Goal: Feedback & Contribution: Submit feedback/report problem

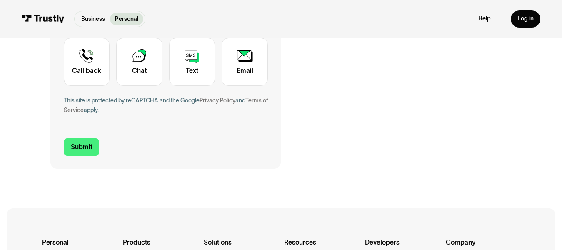
scroll to position [174, 0]
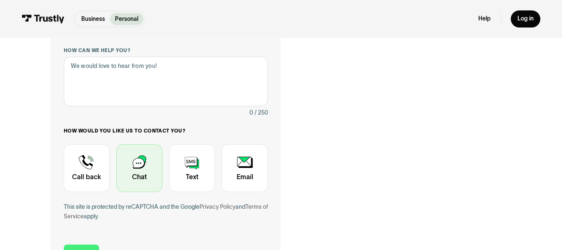
click at [135, 171] on div "Contact Trustly Support" at bounding box center [139, 168] width 46 height 48
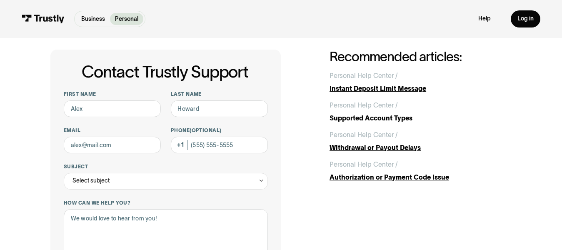
scroll to position [20, 0]
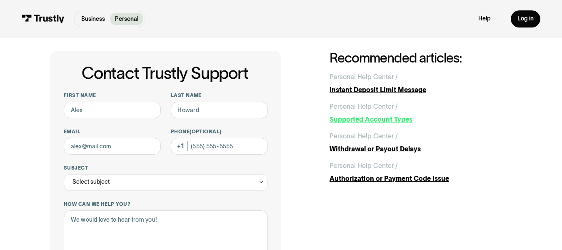
click at [355, 118] on div "Supported Account Types" at bounding box center [420, 120] width 182 height 10
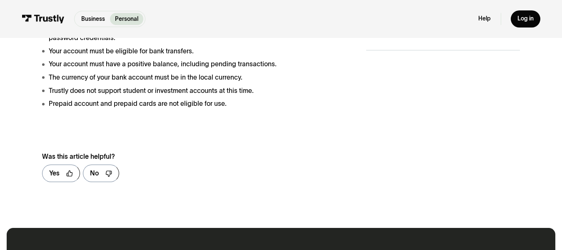
scroll to position [69, 0]
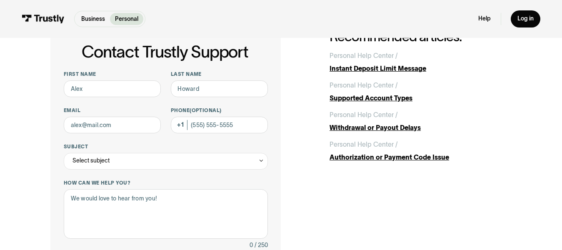
scroll to position [33, 0]
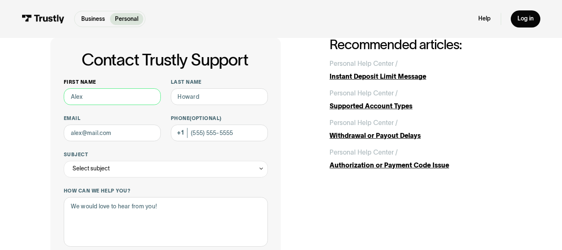
click at [106, 99] on input "First name" at bounding box center [112, 96] width 97 height 17
type input "Amber"
type input "Barth"
type input "amberb665@gmail.com"
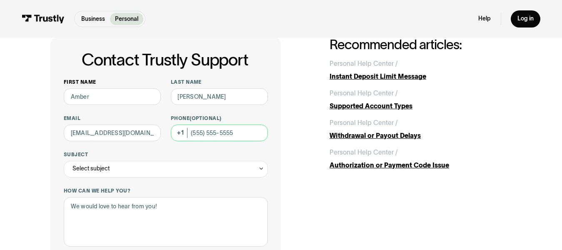
type input "(703) 855-6558"
click at [262, 166] on icon "Contact Trustly Support" at bounding box center [261, 168] width 6 height 6
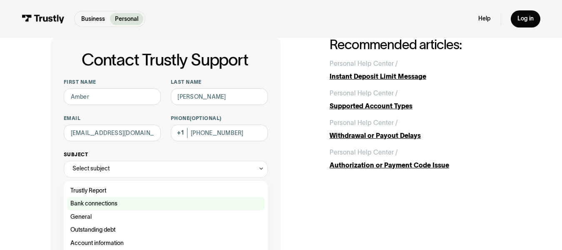
click at [77, 202] on div "Contact Trustly Support" at bounding box center [165, 203] width 197 height 13
type input "**********"
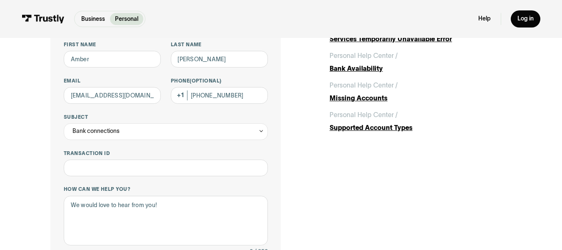
scroll to position [82, 0]
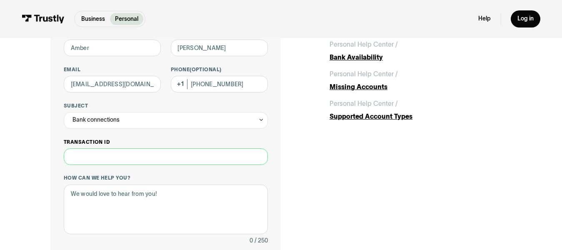
click at [112, 154] on input "Transaction ID" at bounding box center [166, 156] width 204 height 17
type input "**********"
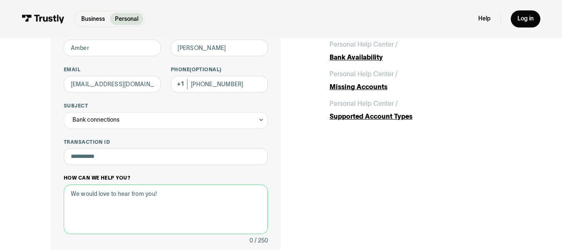
click at [180, 195] on textarea "How can we help you?" at bounding box center [166, 209] width 204 height 50
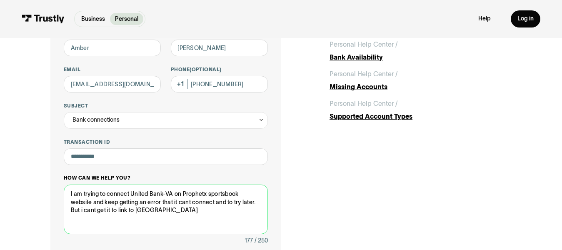
click at [97, 209] on textarea "I am trying to connect United Bank-VA on Prophetx sportsbook website and keep g…" at bounding box center [166, 209] width 204 height 50
click at [226, 209] on textarea "I am trying to connect United Bank-VA on Prophetx sportsbook website and keep g…" at bounding box center [166, 209] width 204 height 50
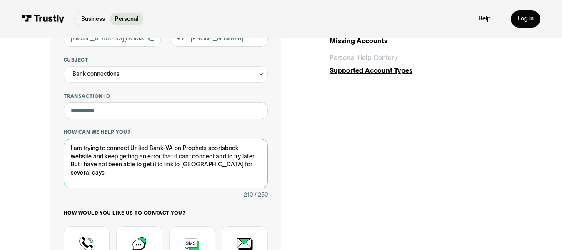
scroll to position [129, 0]
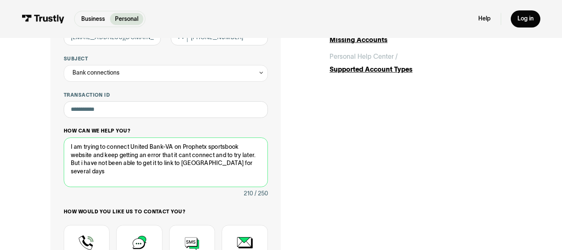
drag, startPoint x: 69, startPoint y: 146, endPoint x: 259, endPoint y: 181, distance: 193.8
click at [259, 181] on textarea "I am trying to connect United Bank-VA on Prophetx sportsbook website and keep g…" at bounding box center [166, 162] width 204 height 50
click at [235, 182] on textarea "I am trying to connect United Bank-VA on Prophetx sportsbook website and keep g…" at bounding box center [166, 162] width 204 height 50
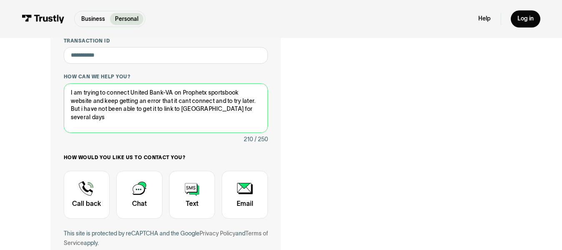
scroll to position [196, 0]
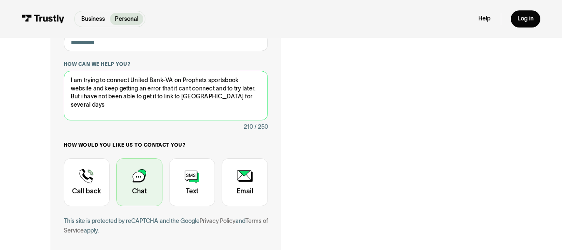
type textarea "I am trying to connect United Bank-VA on Prophetx sportsbook website and keep g…"
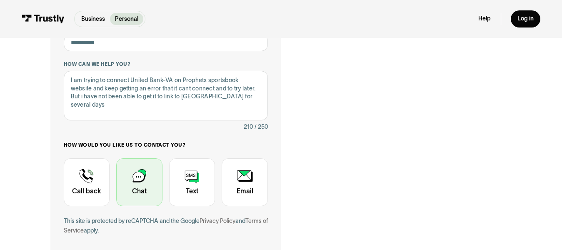
click at [135, 177] on div "Contact Trustly Support" at bounding box center [139, 182] width 46 height 48
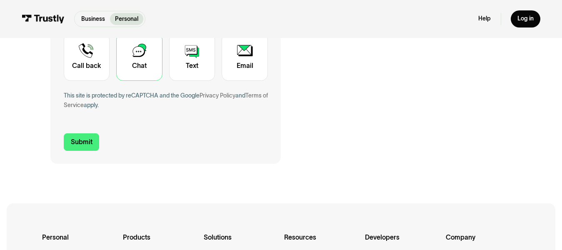
scroll to position [322, 0]
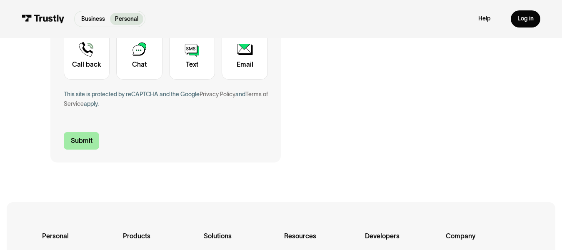
click at [77, 142] on input "Submit" at bounding box center [82, 140] width 36 height 17
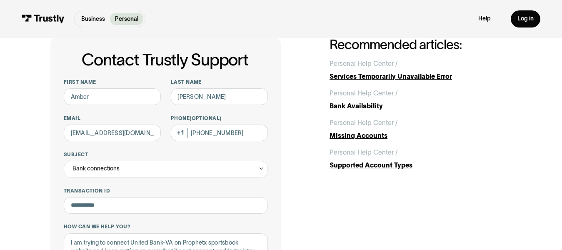
scroll to position [27, 0]
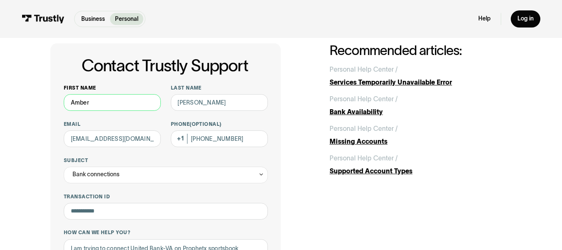
click at [105, 104] on input "Amber" at bounding box center [112, 102] width 97 height 17
type input "Amber"
click at [205, 104] on input "Barth" at bounding box center [219, 102] width 97 height 17
type input "Barth"
click at [143, 143] on input "amberb665@gmail.com" at bounding box center [112, 138] width 97 height 17
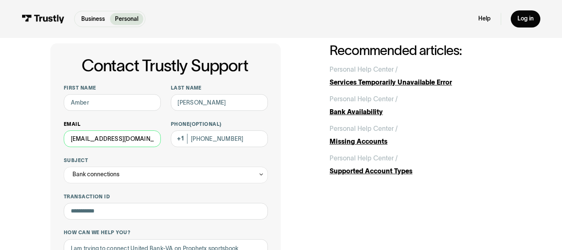
type input "amberb665@gmail.com"
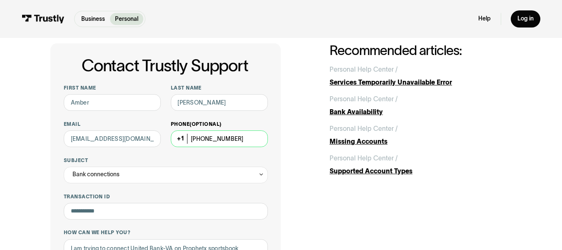
click at [237, 138] on input "(703) 855-6558" at bounding box center [219, 138] width 97 height 17
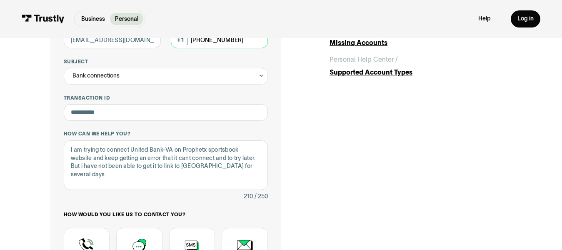
scroll to position [256, 0]
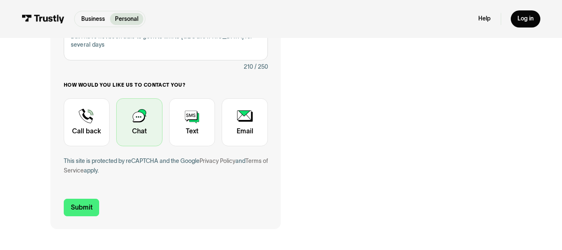
click at [129, 128] on div "Contact Trustly Support" at bounding box center [139, 122] width 46 height 48
click at [140, 109] on div "Contact Trustly Support" at bounding box center [139, 122] width 46 height 48
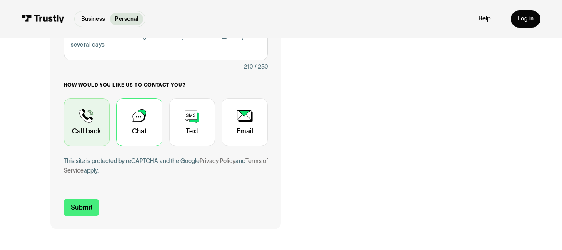
click at [82, 131] on div "Contact Trustly Support" at bounding box center [87, 122] width 46 height 48
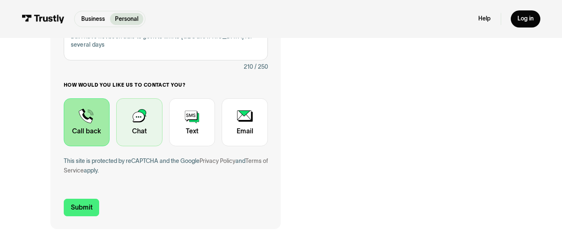
click at [137, 125] on div "Contact Trustly Support" at bounding box center [139, 122] width 46 height 48
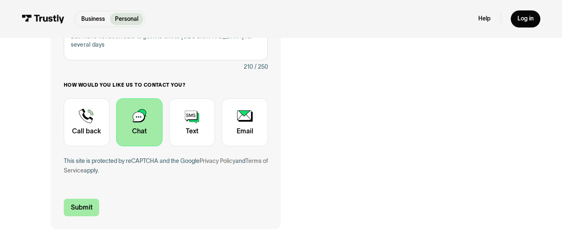
click at [79, 207] on input "Submit" at bounding box center [82, 207] width 36 height 17
type input "+17038556558"
